Goal: Transaction & Acquisition: Purchase product/service

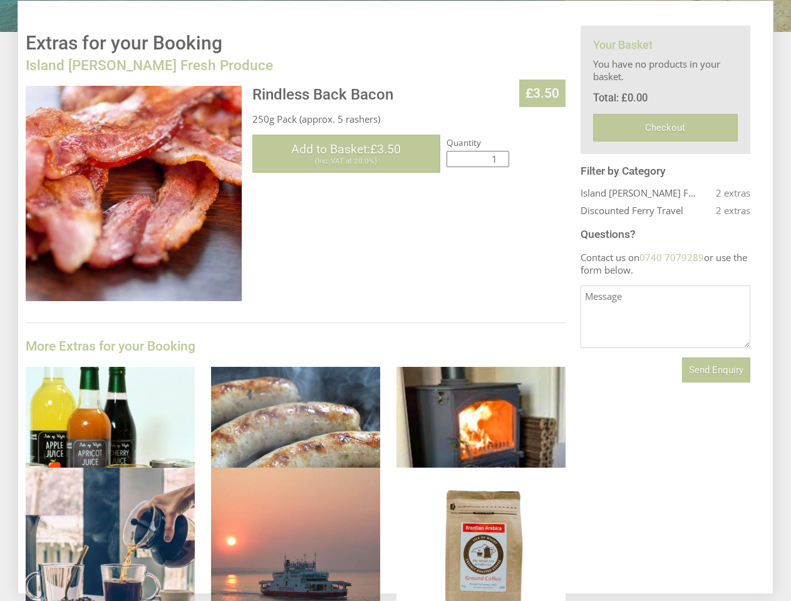
scroll to position [298, 0]
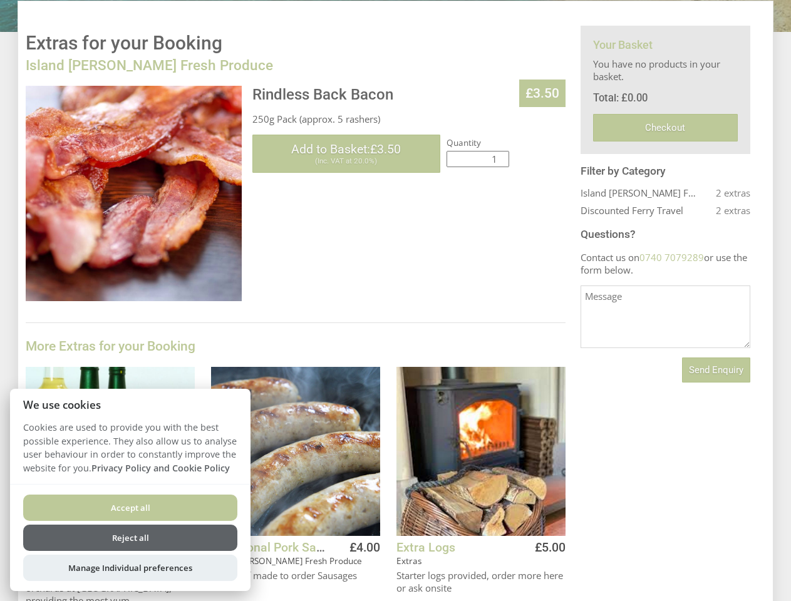
click at [395, 301] on div "Rindless Back Bacon £3.50 250g Pack (approx. 5 rashers) Please Note: We'll need…" at bounding box center [296, 490] width 540 height 808
click at [346, 153] on span "Add to Basket: £3.50" at bounding box center [346, 149] width 110 height 14
click at [329, 591] on button "Add to Basket" at bounding box center [329, 592] width 101 height 23
click at [515, 591] on button "Add to Basket" at bounding box center [514, 592] width 101 height 23
click at [716, 370] on span "Send Enquiry" at bounding box center [716, 370] width 54 height 11
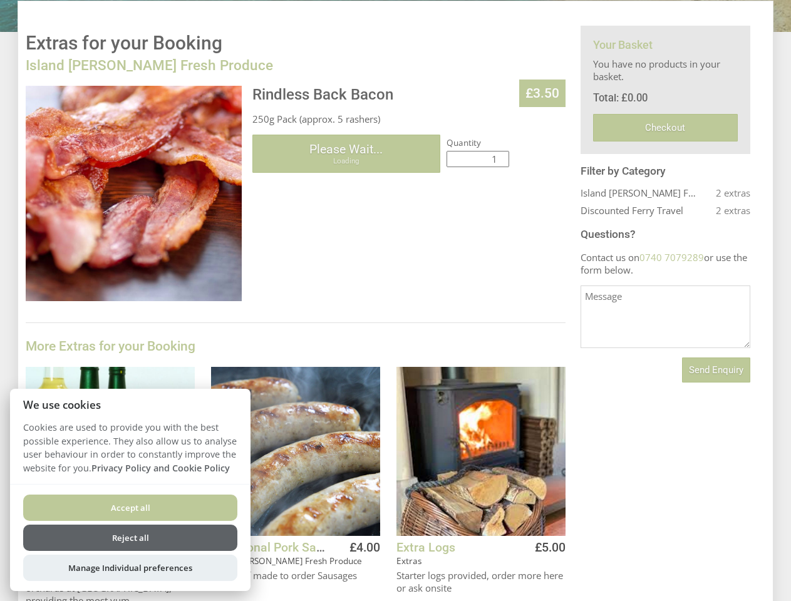
click at [130, 508] on button "Accept all" at bounding box center [130, 508] width 214 height 26
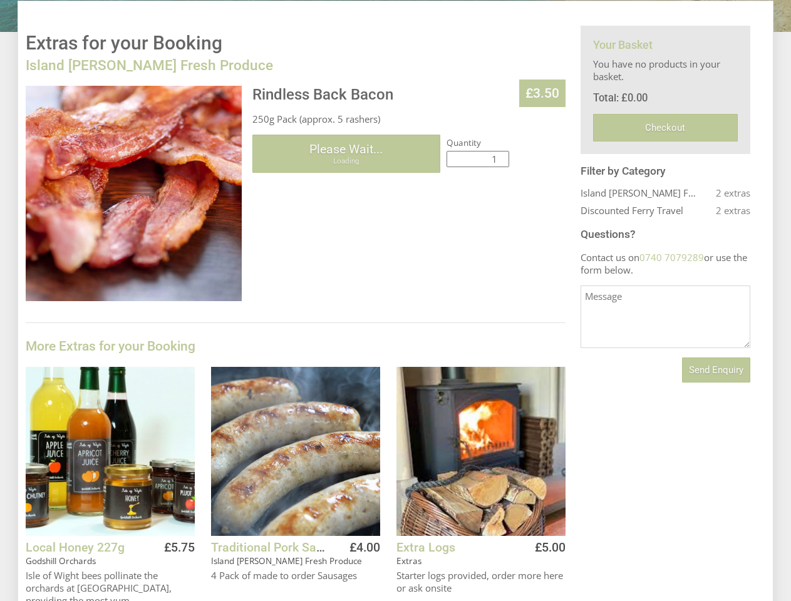
click at [130, 541] on button "Reject all" at bounding box center [130, 554] width 214 height 26
click at [130, 568] on div "Local Honey 227g Godshill Orchards £5.75 [GEOGRAPHIC_DATA] bees pollinate the o…" at bounding box center [110, 489] width 169 height 244
